Goal: Task Accomplishment & Management: Use online tool/utility

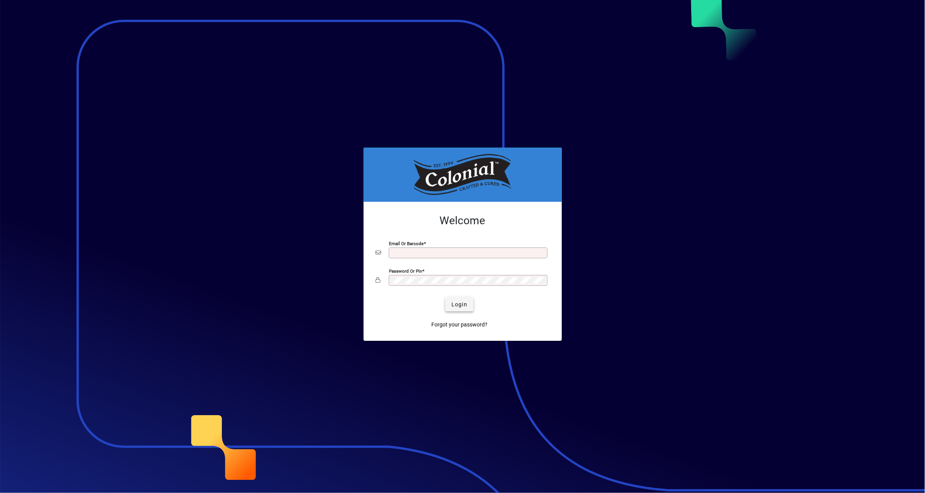
type input "**********"
click at [461, 306] on span "Login" at bounding box center [460, 305] width 16 height 8
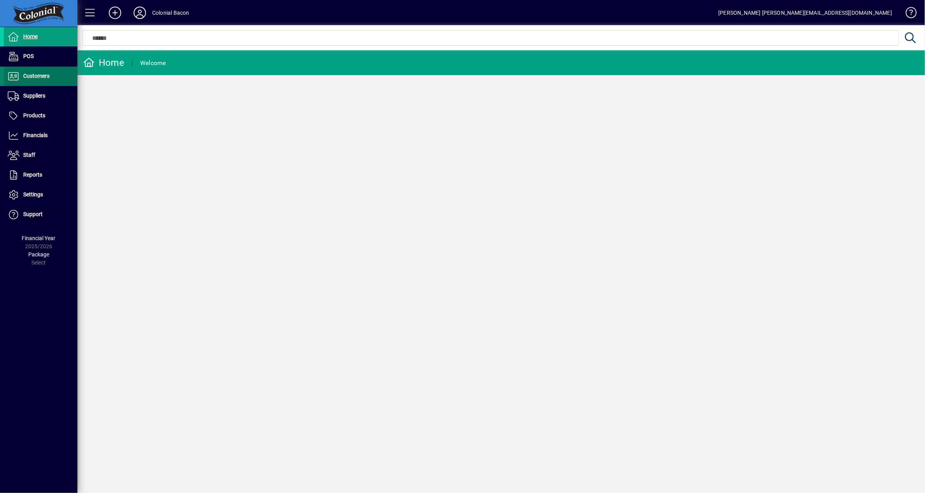
click at [27, 77] on span "Customers" at bounding box center [36, 76] width 26 height 6
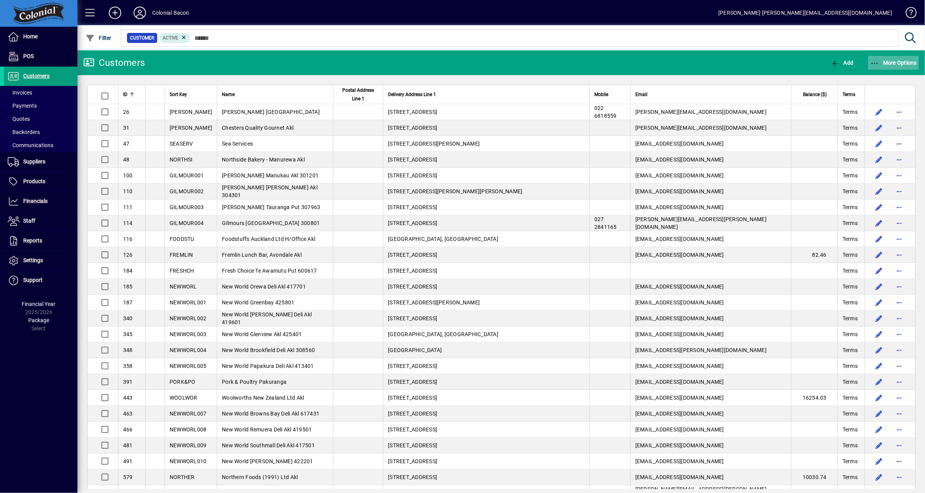
click at [890, 60] on span "More Options" at bounding box center [893, 63] width 47 height 6
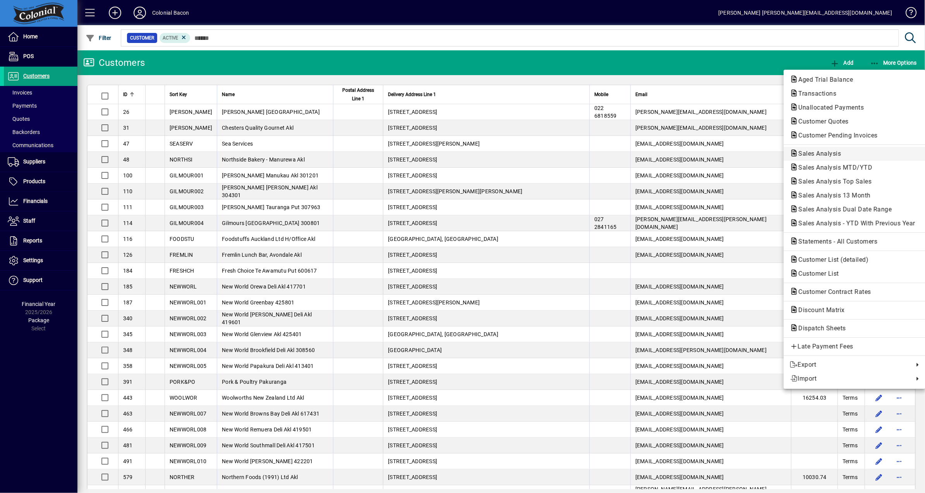
click at [835, 155] on span "Sales Analysis" at bounding box center [817, 153] width 55 height 7
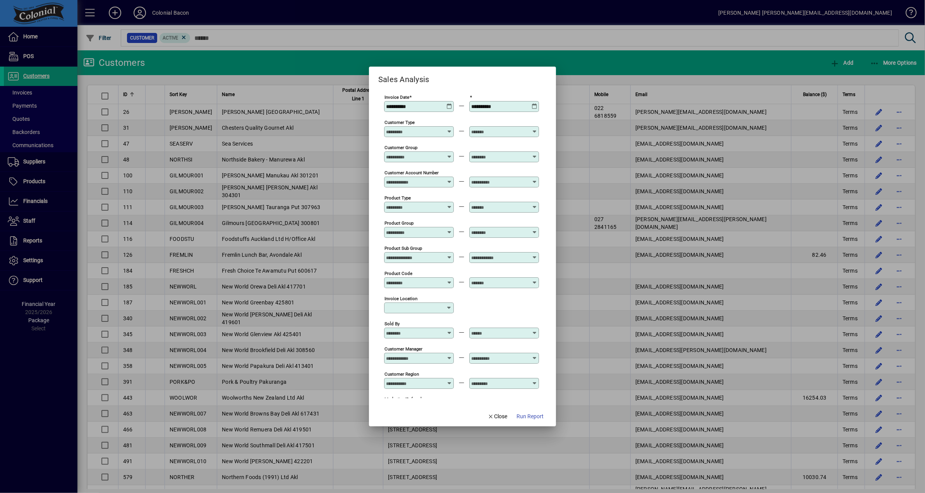
click at [448, 103] on icon at bounding box center [450, 103] width 6 height 0
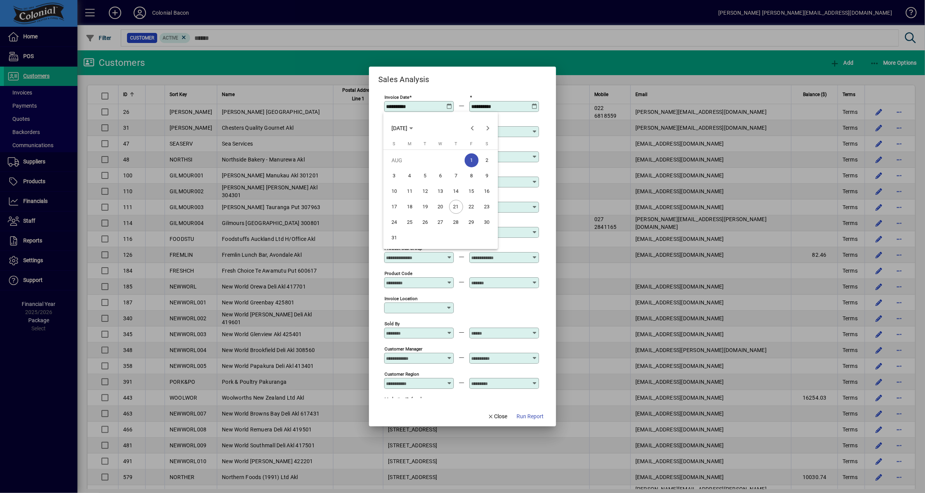
click at [408, 176] on span "4" at bounding box center [410, 176] width 14 height 14
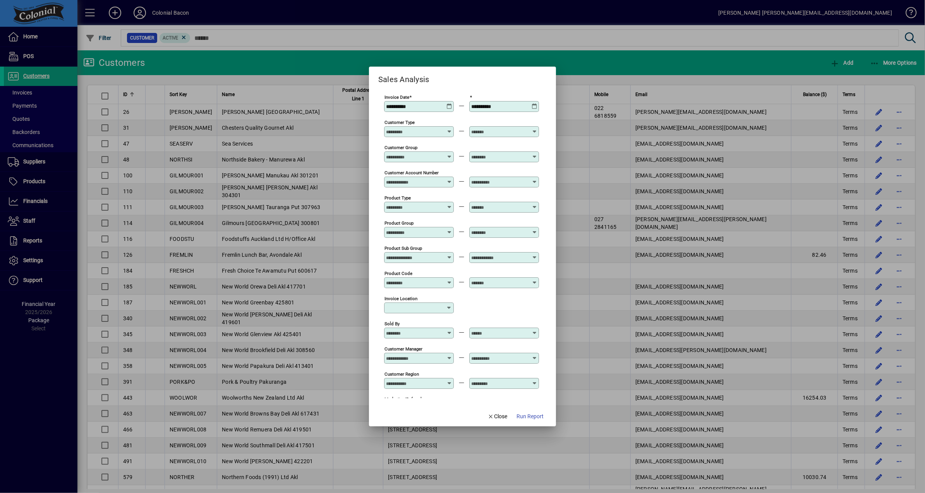
type input "**********"
click at [525, 416] on span "Run Report" at bounding box center [530, 416] width 27 height 8
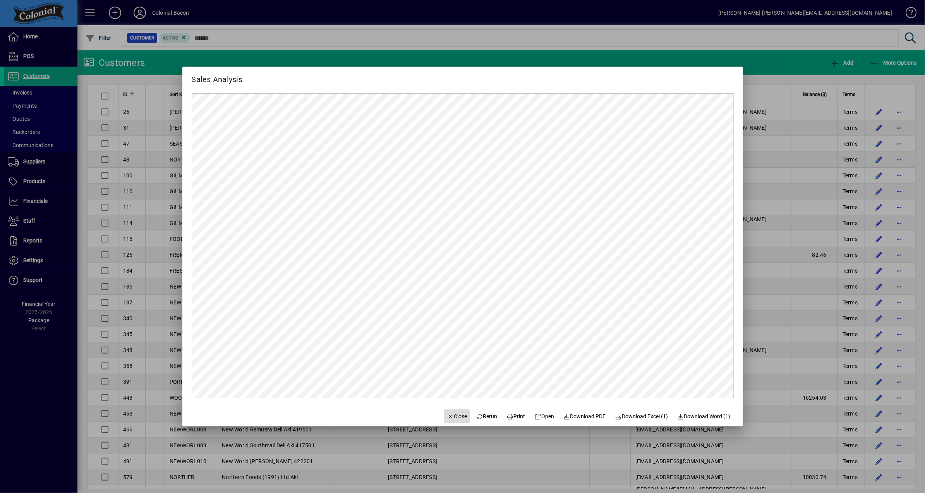
click at [455, 416] on span "Close" at bounding box center [457, 416] width 20 height 8
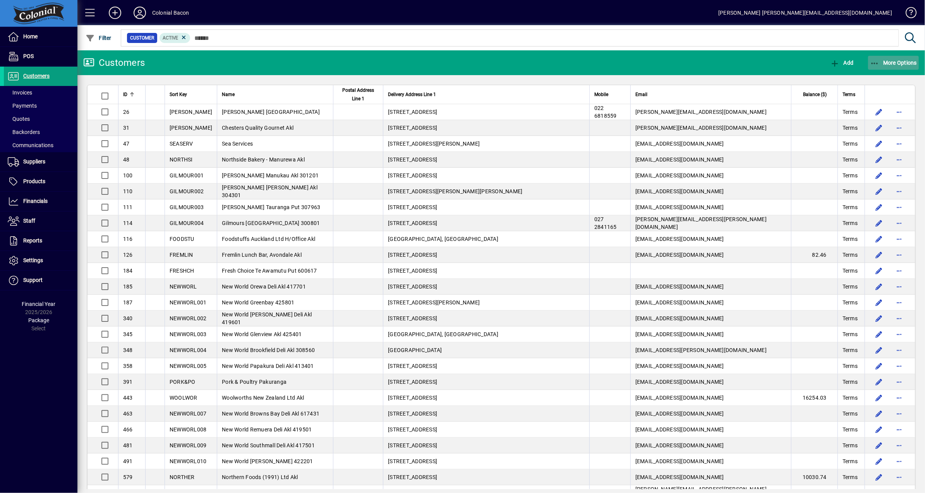
click at [902, 65] on span "More Options" at bounding box center [893, 63] width 47 height 6
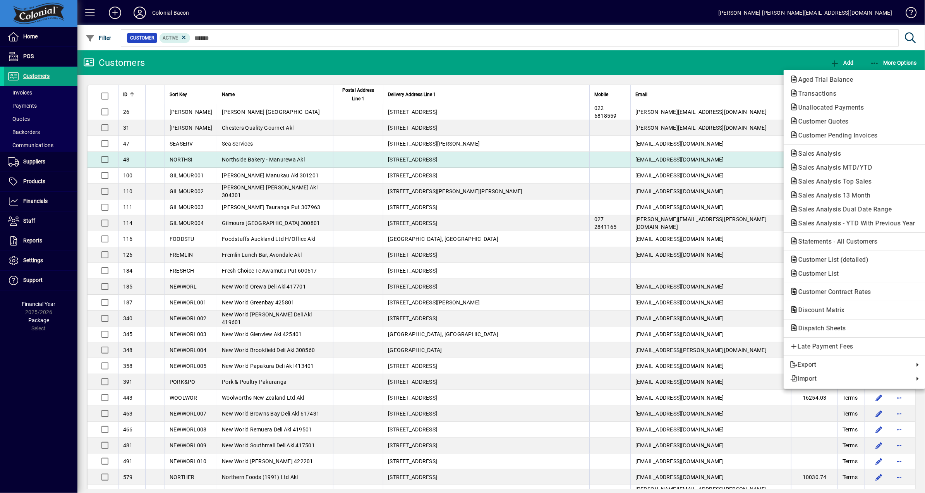
click at [820, 153] on span "Sales Analysis" at bounding box center [817, 153] width 55 height 7
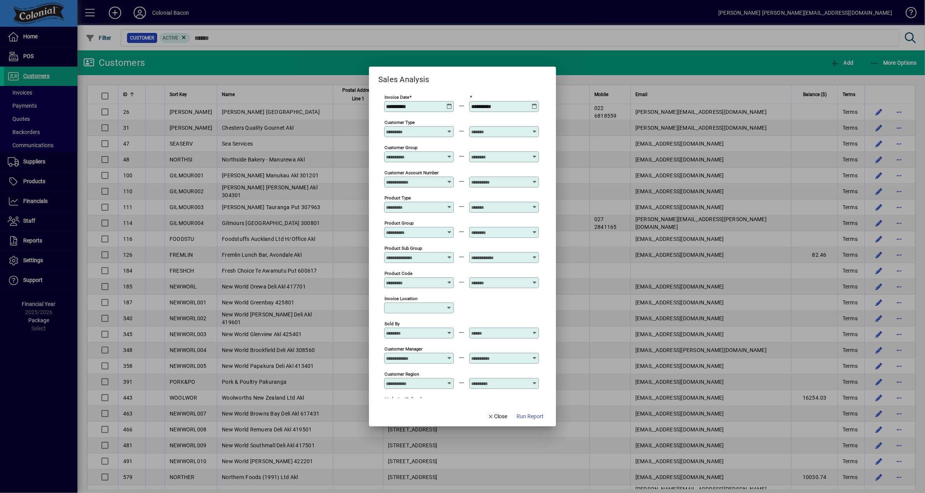
click at [448, 103] on icon at bounding box center [450, 103] width 6 height 0
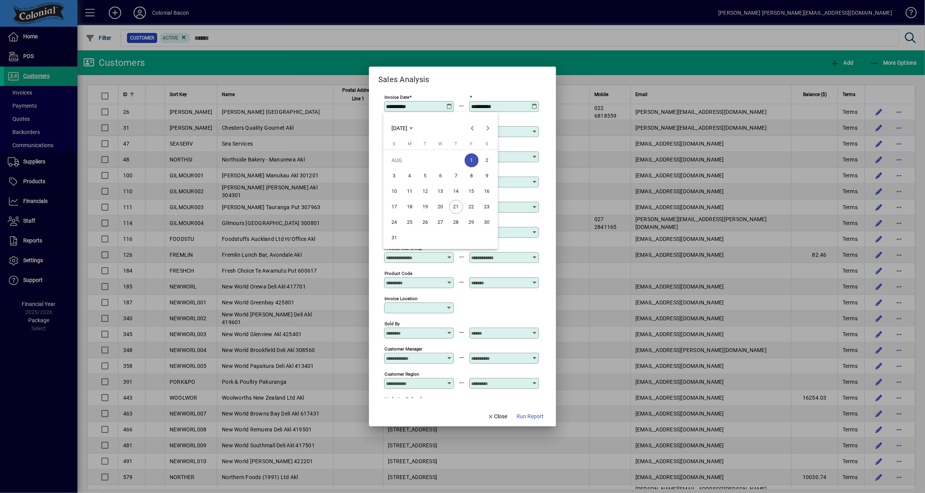
click at [412, 208] on span "18" at bounding box center [410, 207] width 14 height 14
type input "**********"
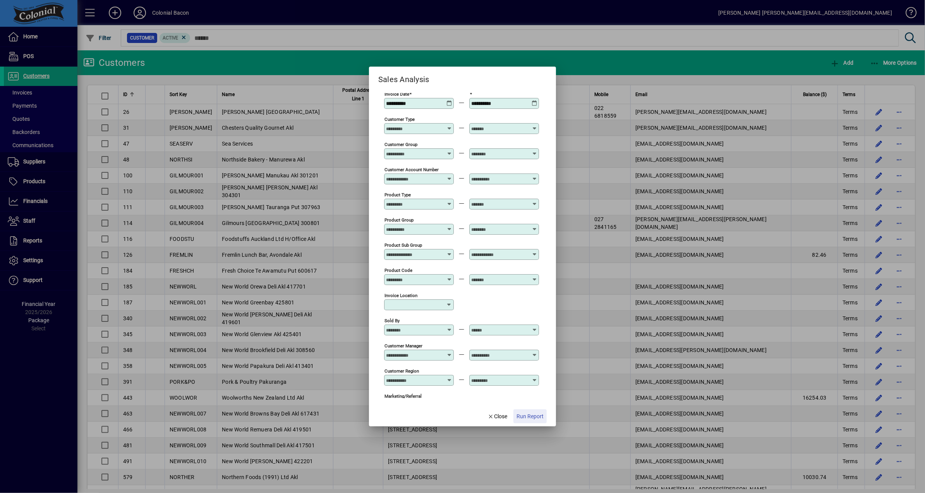
click at [533, 417] on span "Run Report" at bounding box center [530, 416] width 27 height 8
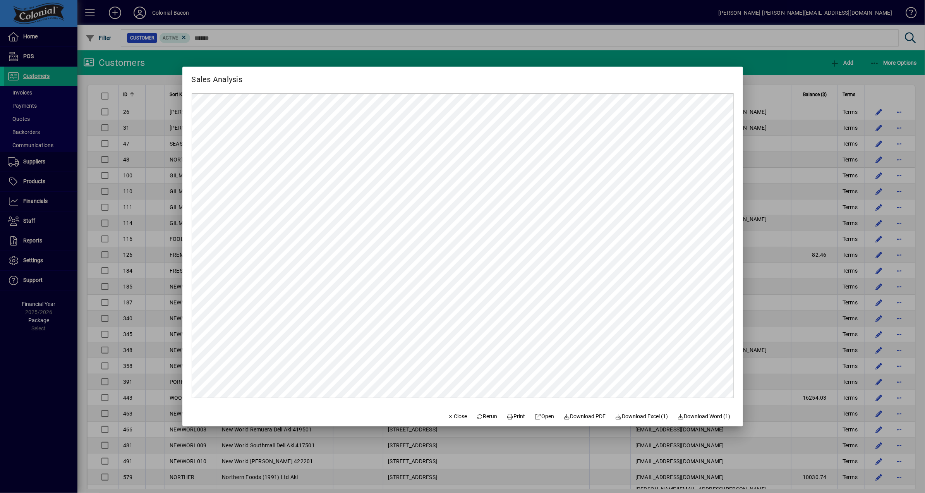
scroll to position [0, 0]
click at [447, 417] on icon "button" at bounding box center [450, 416] width 7 height 5
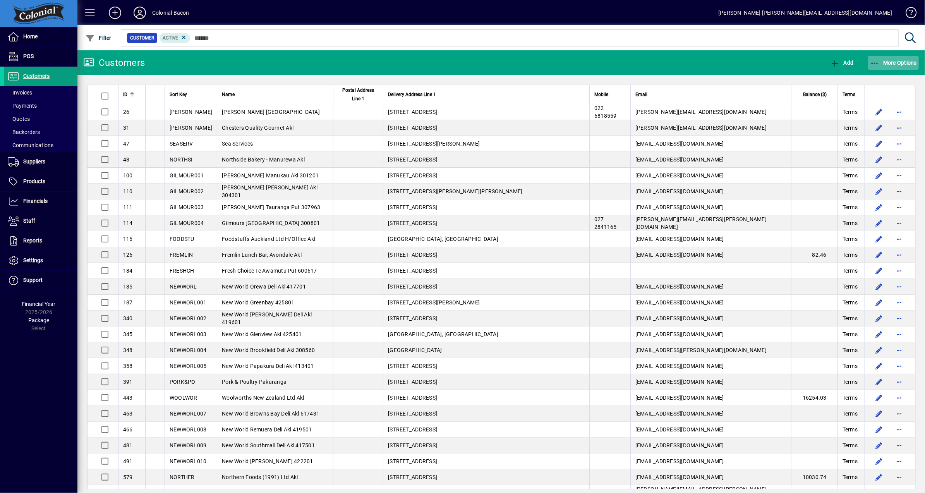
click at [898, 64] on span "More Options" at bounding box center [893, 63] width 47 height 6
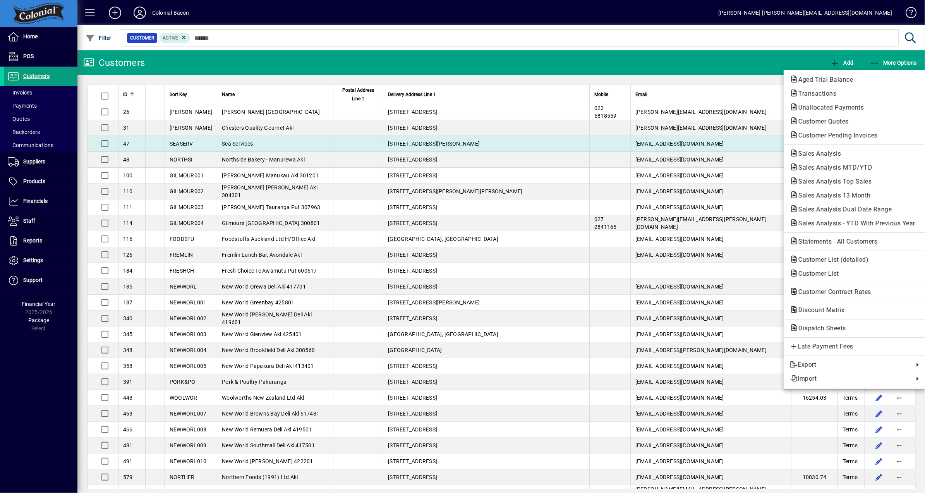
click at [836, 136] on span "Customer Pending Invoices" at bounding box center [836, 135] width 92 height 7
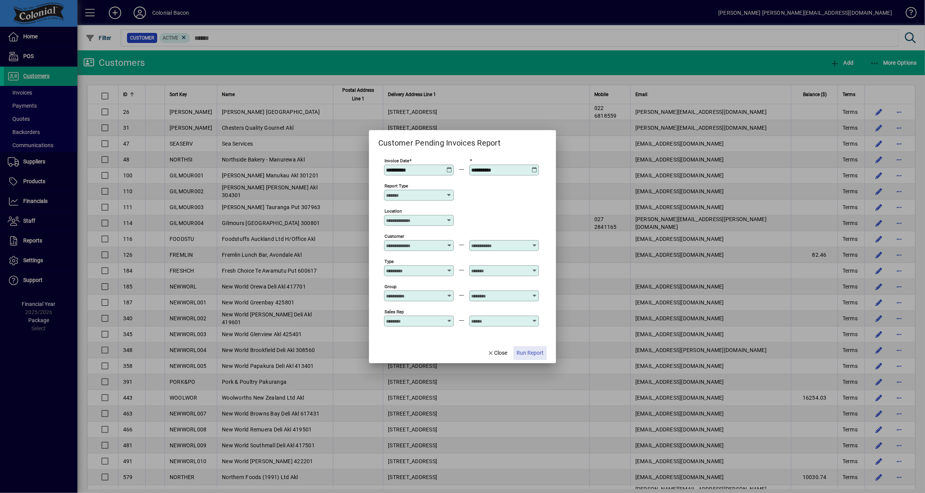
click at [529, 353] on span "Run Report" at bounding box center [530, 353] width 27 height 8
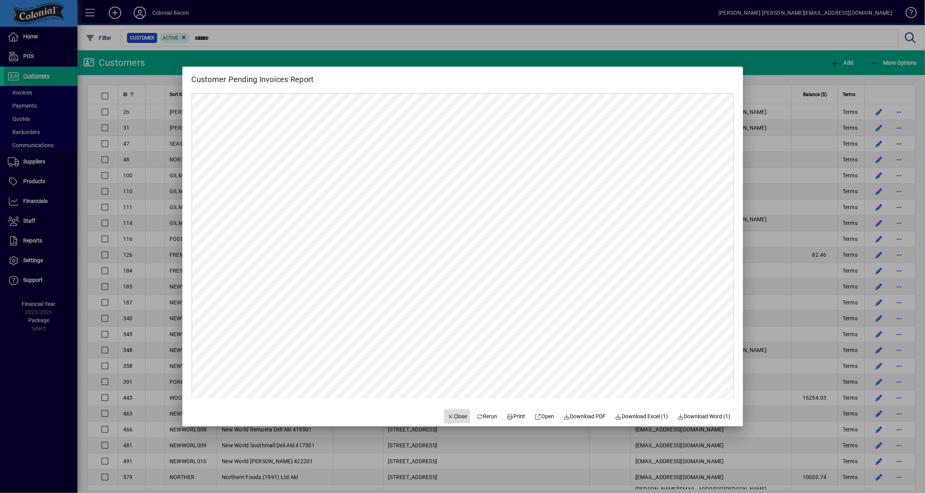
click at [452, 417] on span "Close" at bounding box center [457, 416] width 20 height 8
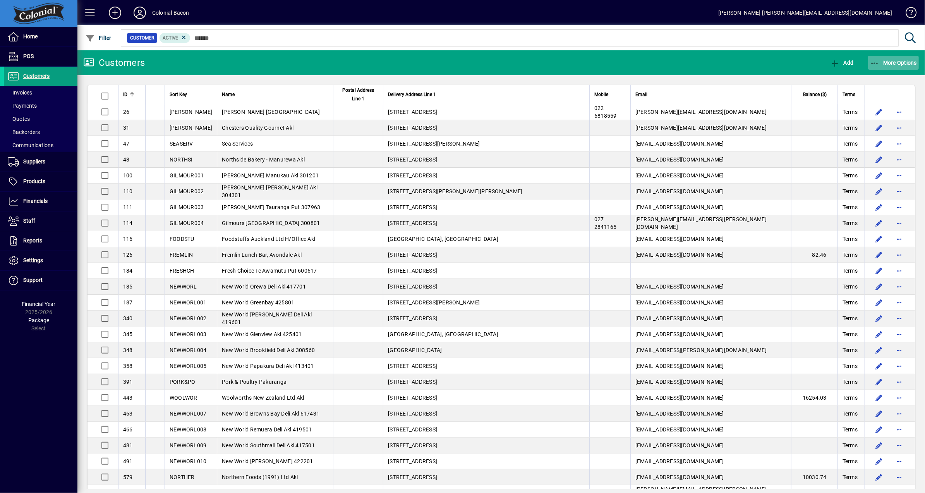
click at [899, 64] on span "More Options" at bounding box center [893, 63] width 47 height 6
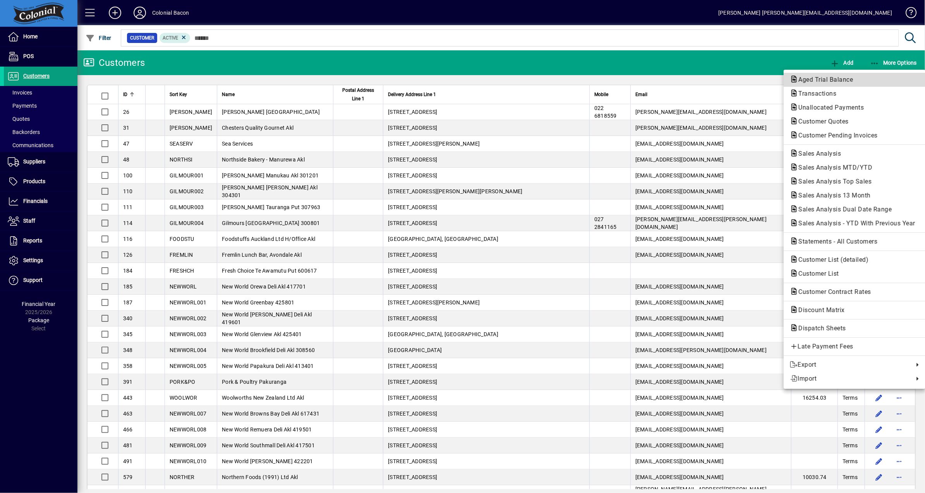
click at [822, 76] on span "Aged Trial Balance" at bounding box center [823, 79] width 67 height 7
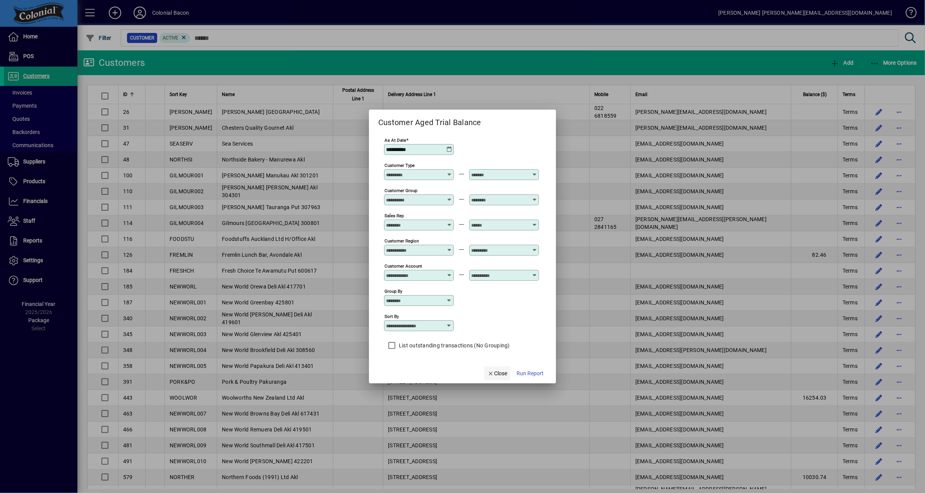
drag, startPoint x: 498, startPoint y: 376, endPoint x: 502, endPoint y: 369, distance: 8.1
click at [498, 376] on span "Close" at bounding box center [498, 373] width 20 height 8
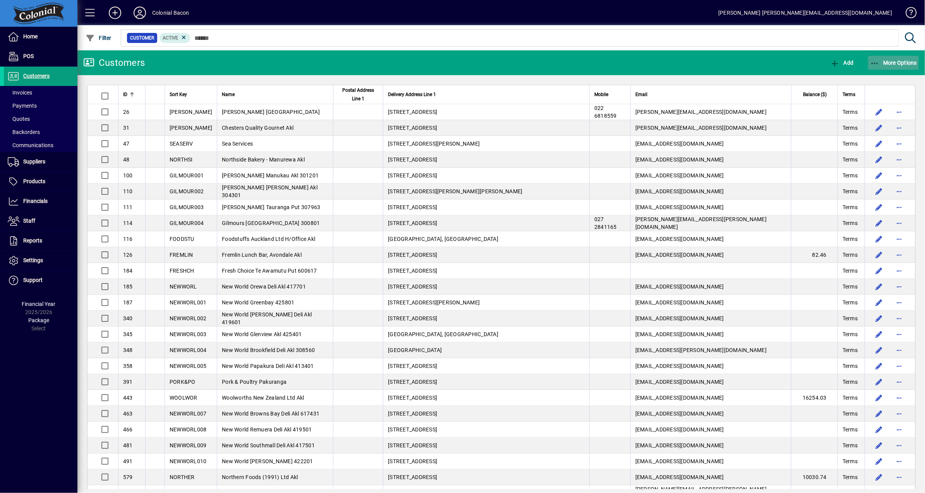
click at [904, 63] on span "More Options" at bounding box center [893, 63] width 47 height 6
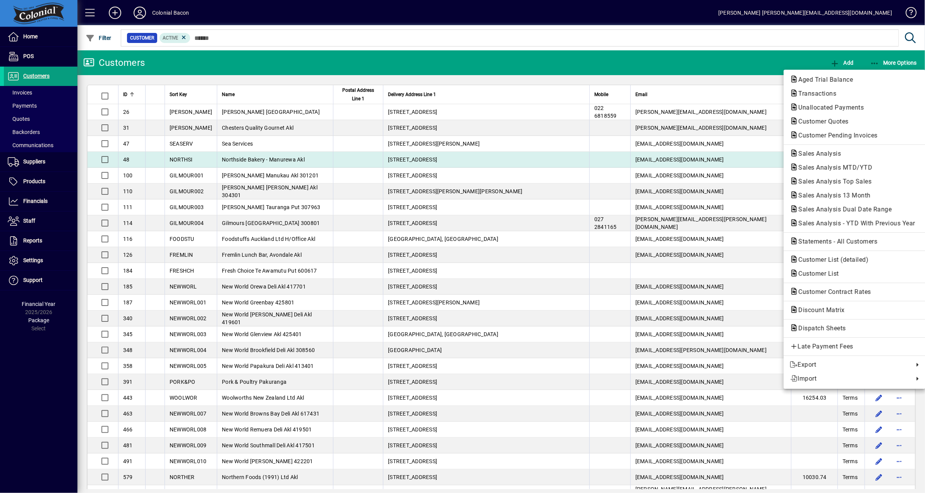
click at [826, 153] on span "Sales Analysis" at bounding box center [817, 153] width 55 height 7
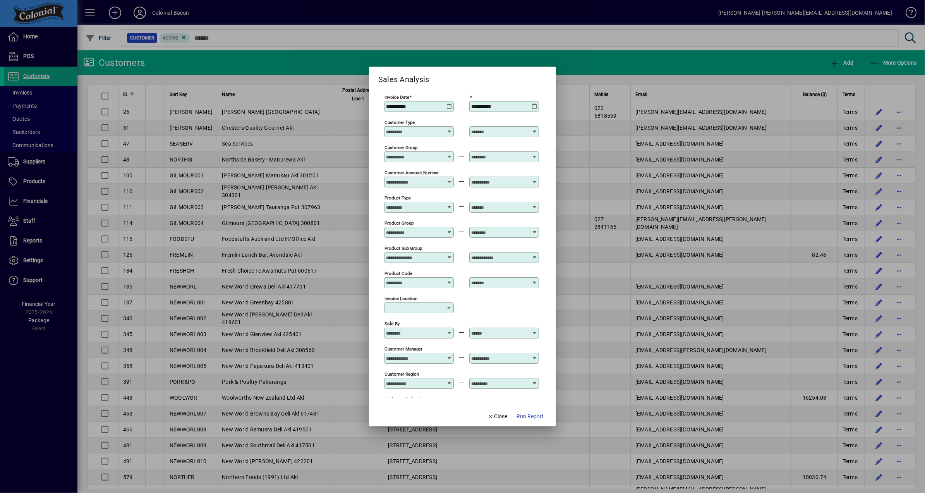
click at [531, 415] on span "Run Report" at bounding box center [530, 416] width 27 height 8
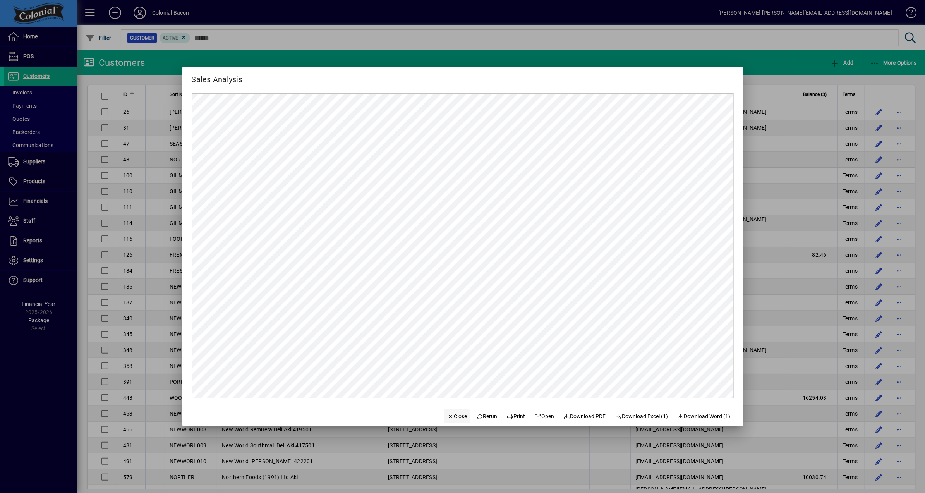
click at [451, 414] on span "Close" at bounding box center [457, 416] width 20 height 8
